Goal: Task Accomplishment & Management: Use online tool/utility

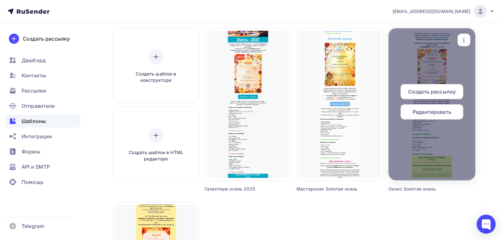
scroll to position [32, 0]
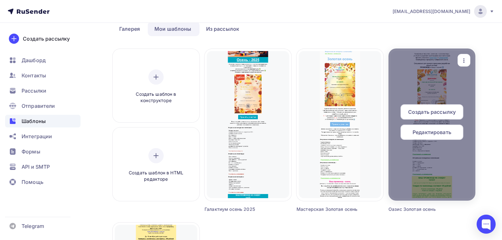
click at [440, 133] on span "Редактировать" at bounding box center [432, 132] width 39 height 8
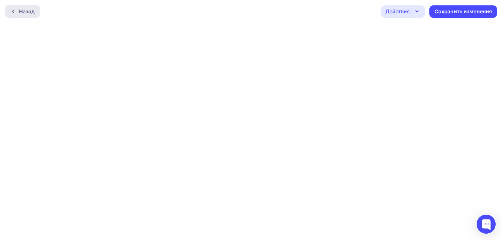
click at [32, 11] on div "Назад" at bounding box center [27, 12] width 16 height 8
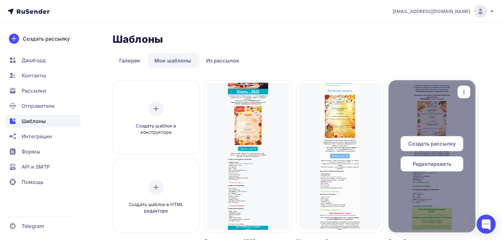
click at [465, 92] on icon "button" at bounding box center [464, 92] width 8 height 8
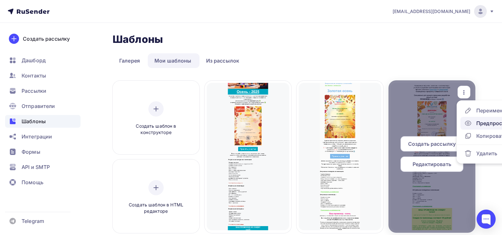
click at [469, 122] on icon at bounding box center [468, 123] width 8 height 8
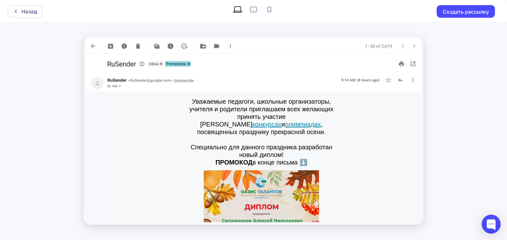
scroll to position [63, 0]
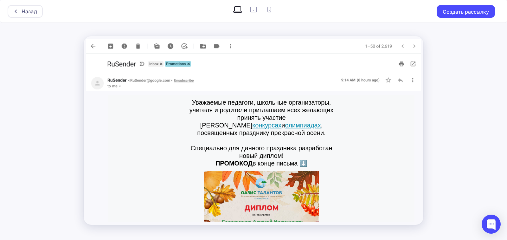
click at [268, 122] on link "конкурсах" at bounding box center [266, 125] width 29 height 7
click at [304, 122] on link "олимпиадах" at bounding box center [303, 125] width 36 height 7
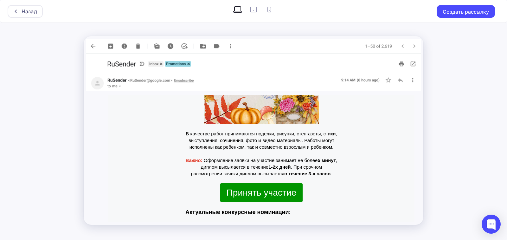
scroll to position [285, 0]
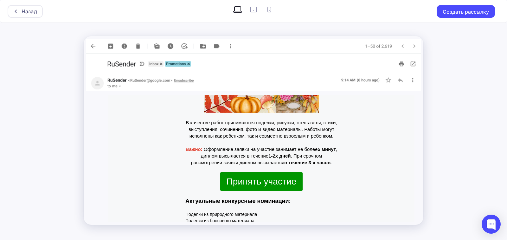
click at [244, 177] on span "Принять участие" at bounding box center [262, 182] width 70 height 10
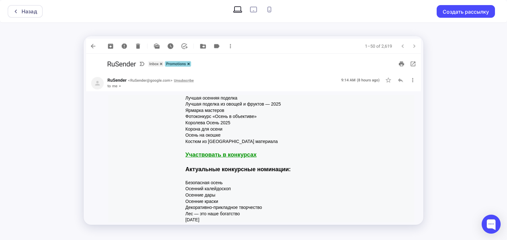
scroll to position [444, 0]
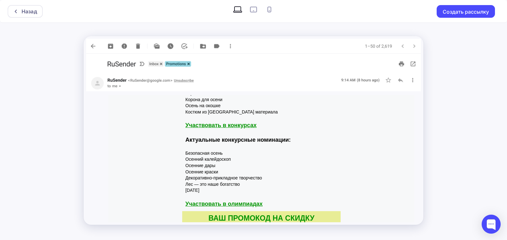
click at [233, 122] on link "Участвовать в конкурсах" at bounding box center [220, 125] width 71 height 6
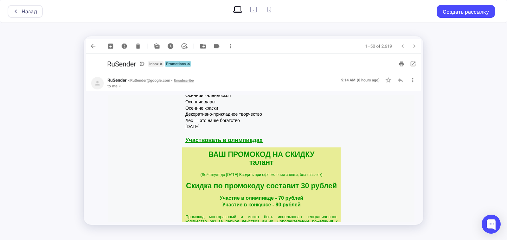
scroll to position [507, 0]
click at [245, 137] on span "Участвовать в олимпиадах" at bounding box center [223, 140] width 77 height 6
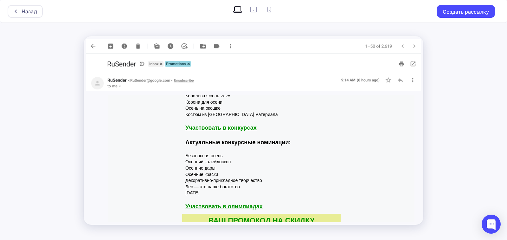
scroll to position [414, 0]
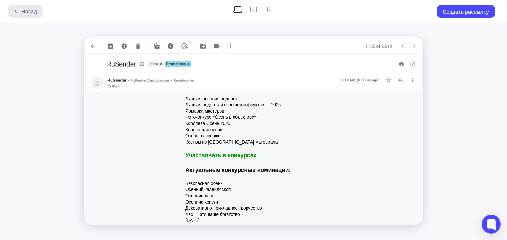
click at [19, 10] on div at bounding box center [17, 11] width 8 height 5
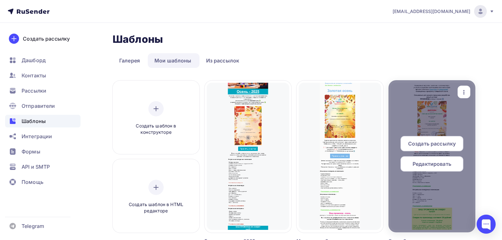
click at [460, 90] on icon "button" at bounding box center [464, 92] width 8 height 8
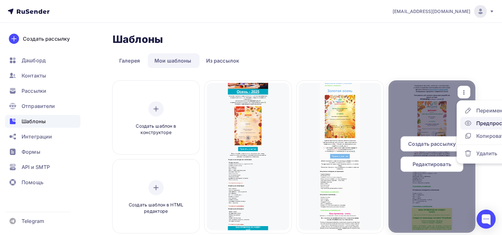
click at [471, 119] on icon at bounding box center [468, 123] width 8 height 8
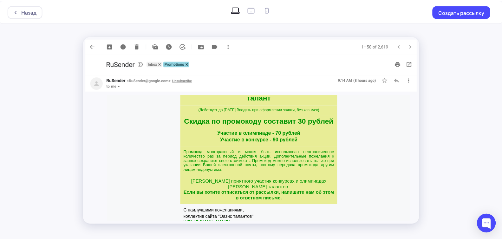
scroll to position [541, 0]
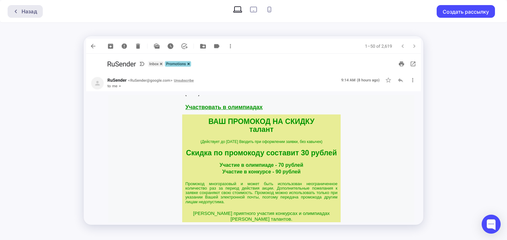
click at [24, 11] on div "Назад" at bounding box center [30, 12] width 16 height 8
